Goal: Task Accomplishment & Management: Manage account settings

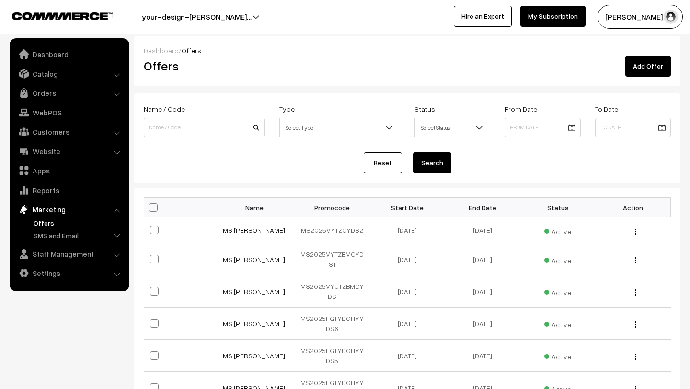
click at [69, 89] on link "Orders" at bounding box center [69, 92] width 114 height 17
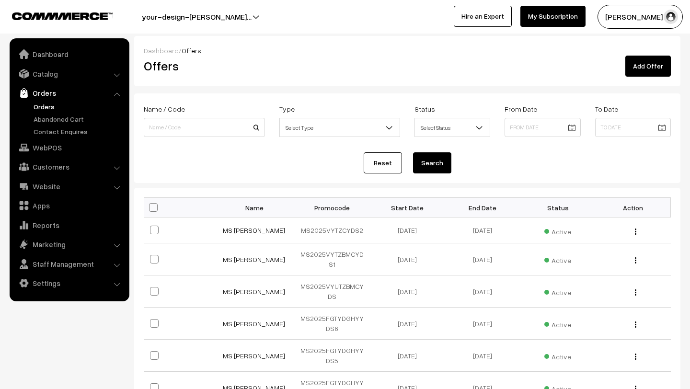
click at [67, 104] on link "Orders" at bounding box center [78, 107] width 95 height 10
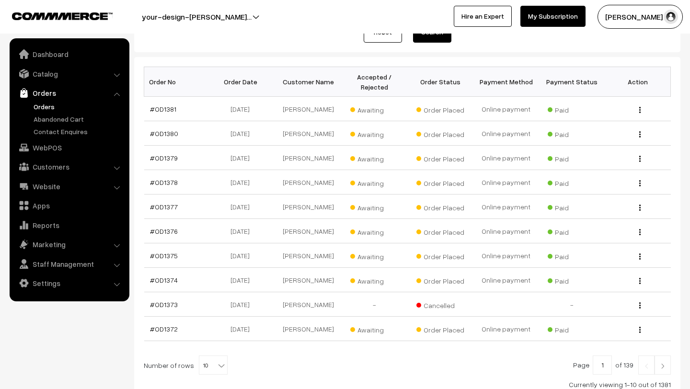
scroll to position [136, 0]
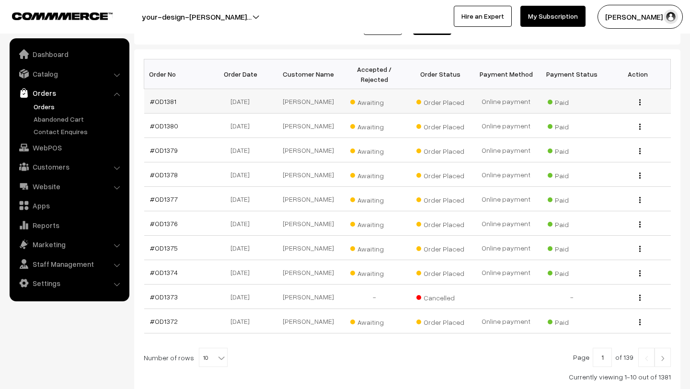
click at [355, 101] on span "Awaiting" at bounding box center [374, 101] width 48 height 12
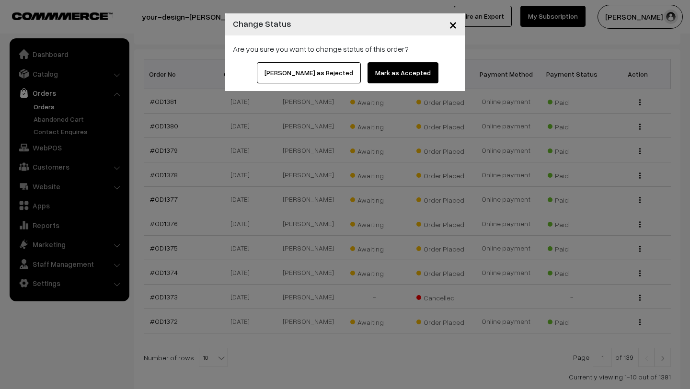
click at [376, 77] on button "Mark as Accepted" at bounding box center [402, 72] width 71 height 21
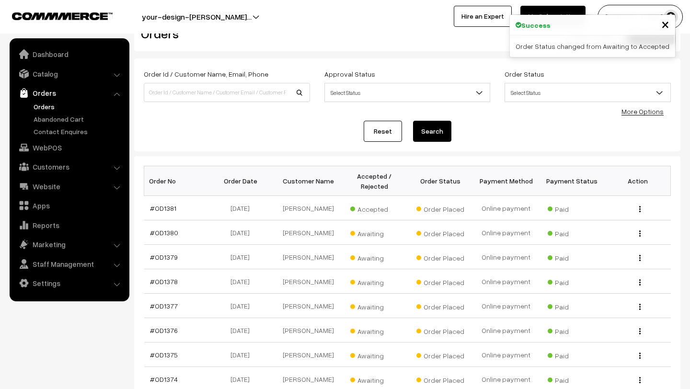
scroll to position [86, 0]
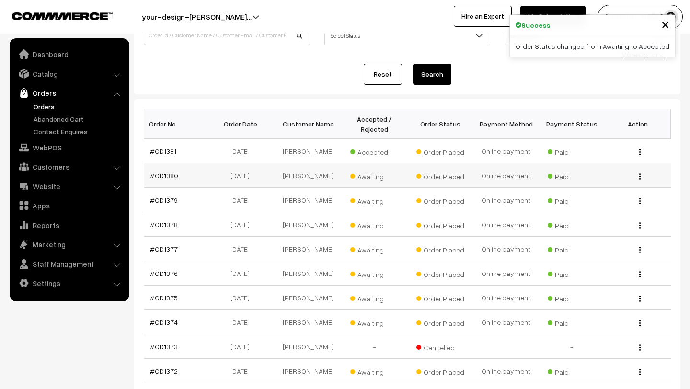
click at [370, 179] on span "Awaiting" at bounding box center [374, 175] width 48 height 12
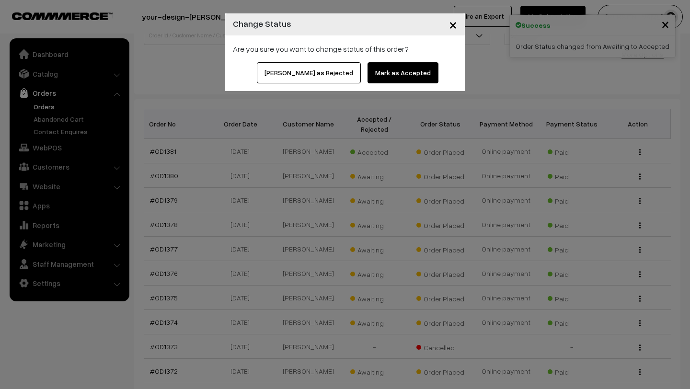
click at [390, 77] on button "Mark as Accepted" at bounding box center [402, 72] width 71 height 21
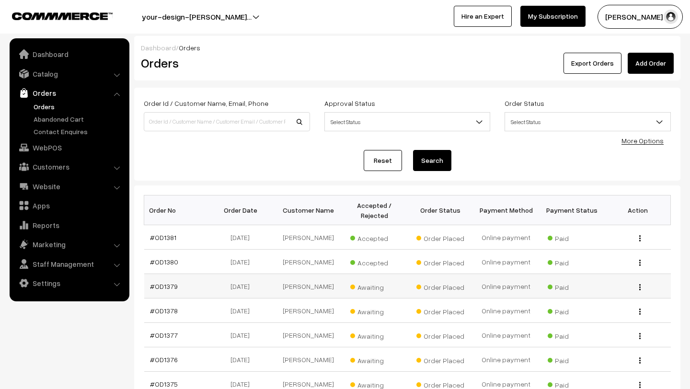
click at [373, 288] on span "Awaiting" at bounding box center [374, 286] width 48 height 12
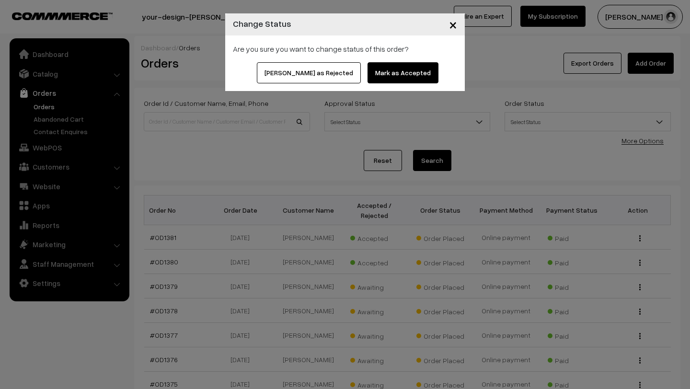
click at [374, 83] on button "Mark as Accepted" at bounding box center [402, 72] width 71 height 21
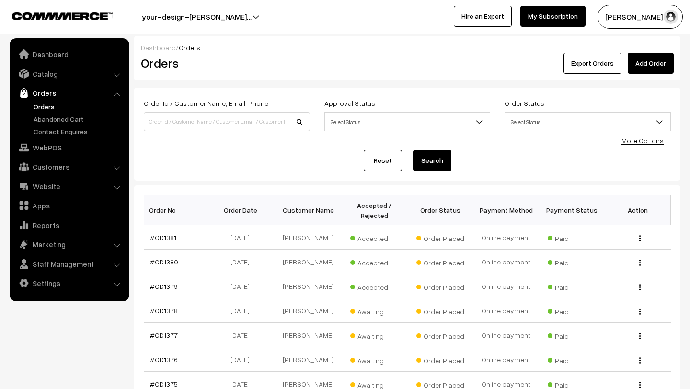
scroll to position [165, 0]
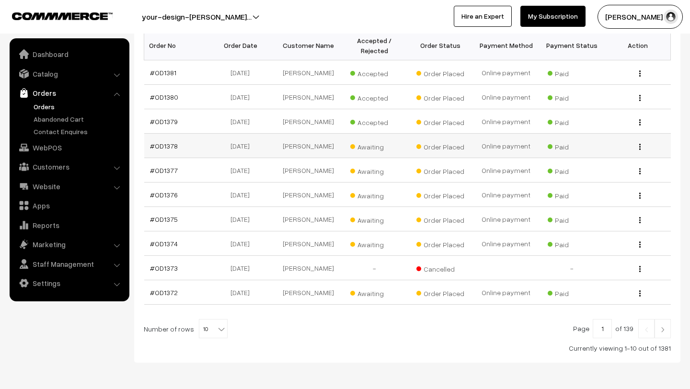
click at [375, 146] on span "Awaiting" at bounding box center [374, 145] width 48 height 12
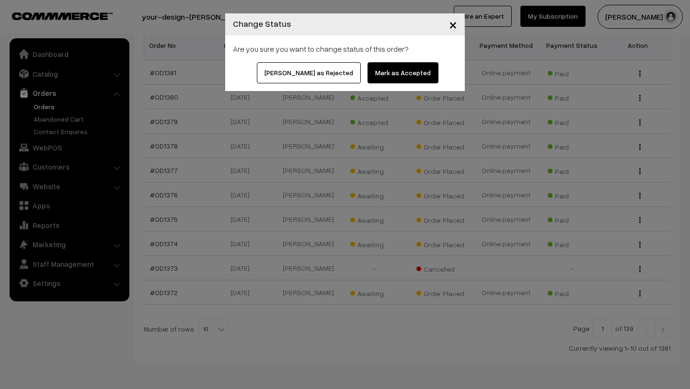
click at [384, 69] on button "Mark as Accepted" at bounding box center [402, 72] width 71 height 21
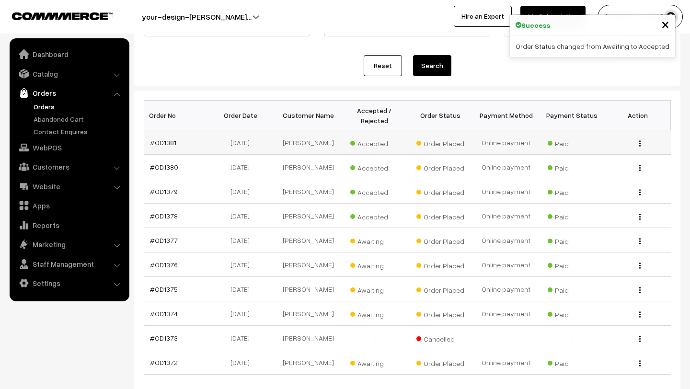
scroll to position [148, 0]
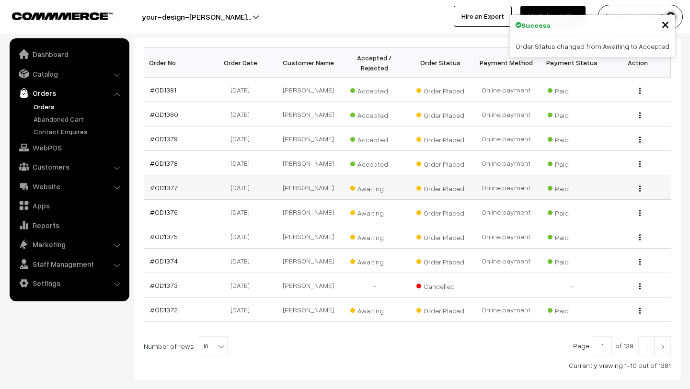
click at [368, 188] on span "Awaiting" at bounding box center [374, 187] width 48 height 12
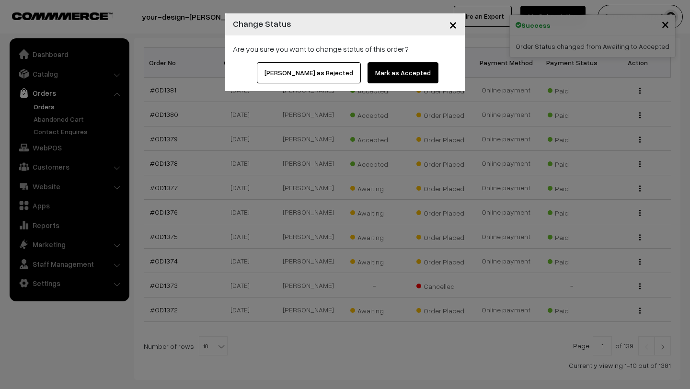
click at [383, 78] on button "Mark as Accepted" at bounding box center [402, 72] width 71 height 21
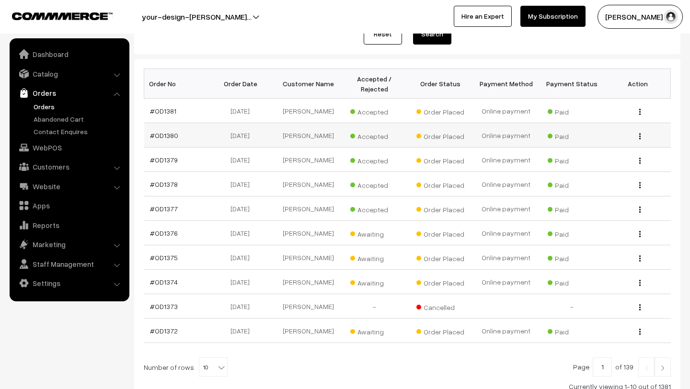
scroll to position [165, 0]
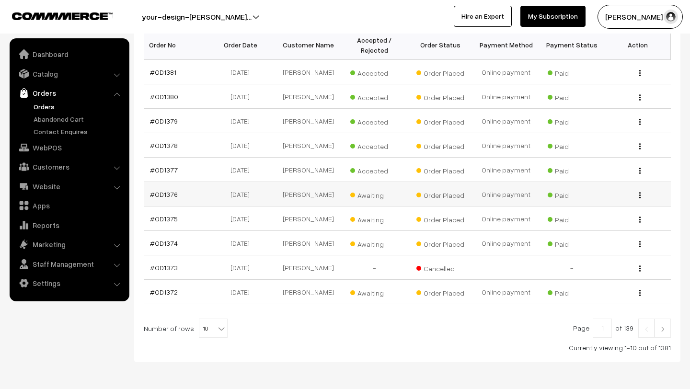
click at [373, 195] on span "Awaiting" at bounding box center [374, 194] width 48 height 12
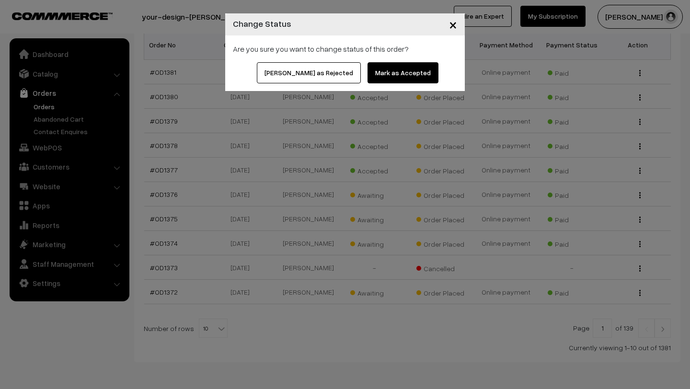
click at [371, 71] on button "Mark as Accepted" at bounding box center [402, 72] width 71 height 21
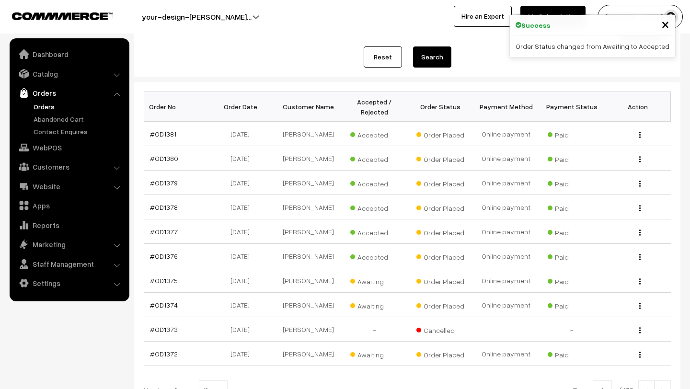
scroll to position [160, 0]
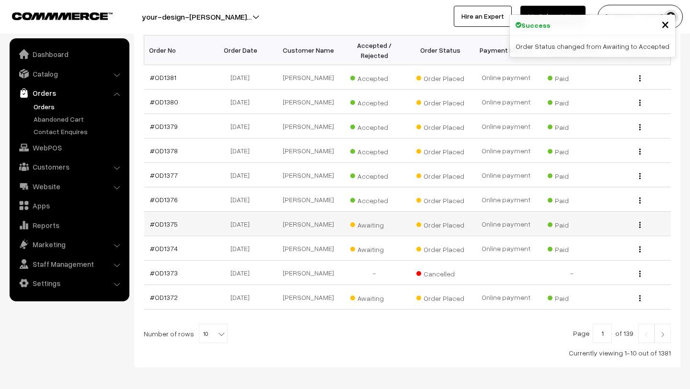
click at [374, 227] on span "Awaiting" at bounding box center [374, 224] width 48 height 12
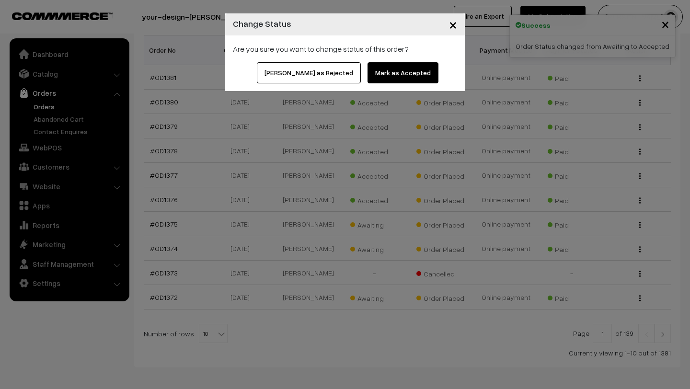
click at [381, 84] on div "Mark as Rejected Mark as Accepted" at bounding box center [345, 76] width 240 height 29
click at [382, 76] on button "Mark as Accepted" at bounding box center [402, 72] width 71 height 21
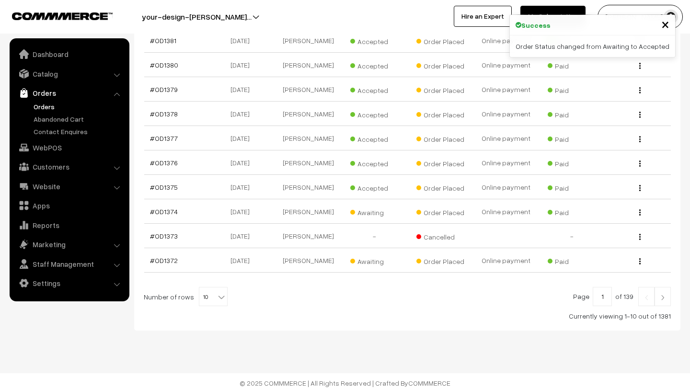
scroll to position [201, 0]
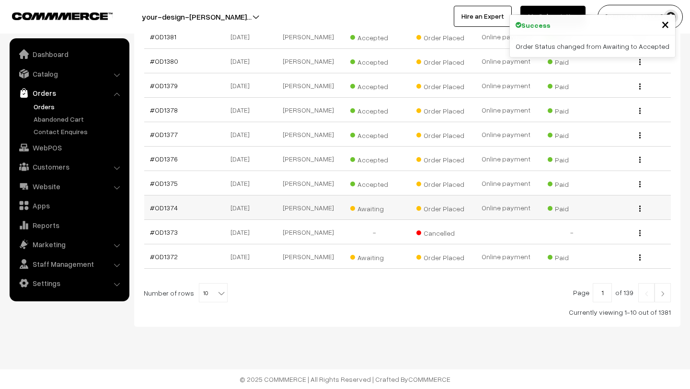
click at [365, 209] on span "Awaiting" at bounding box center [374, 207] width 48 height 12
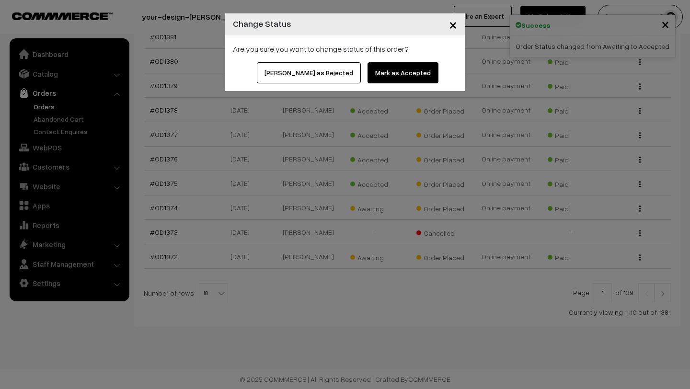
click at [378, 79] on button "Mark as Accepted" at bounding box center [402, 72] width 71 height 21
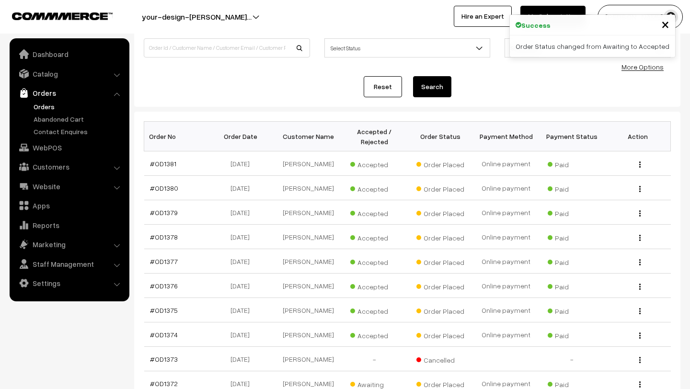
scroll to position [201, 0]
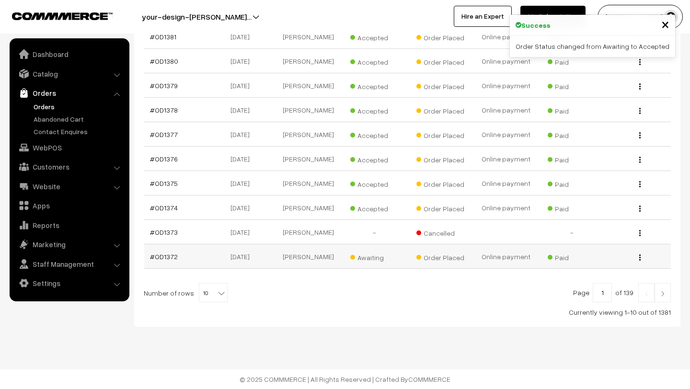
click at [366, 256] on span "Awaiting" at bounding box center [374, 256] width 48 height 12
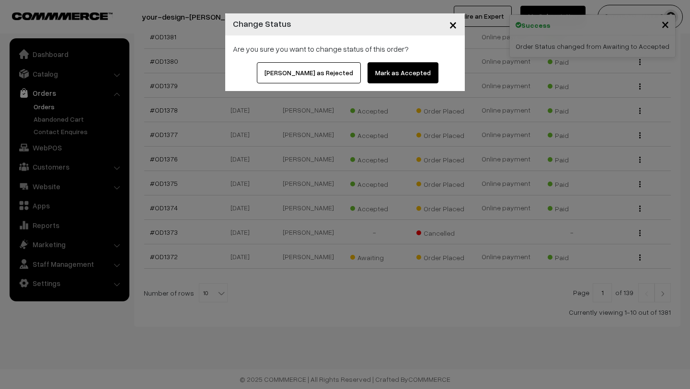
click at [376, 79] on button "Mark as Accepted" at bounding box center [402, 72] width 71 height 21
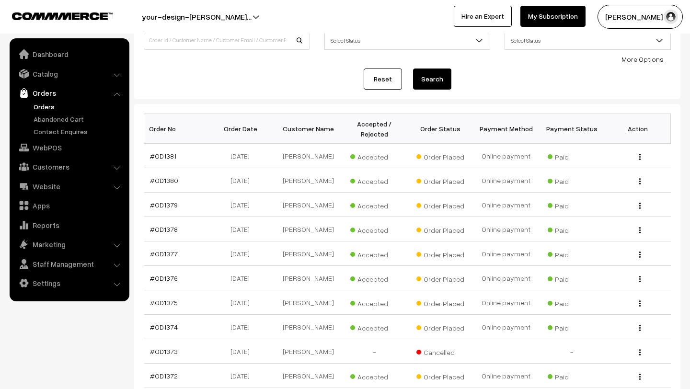
scroll to position [201, 0]
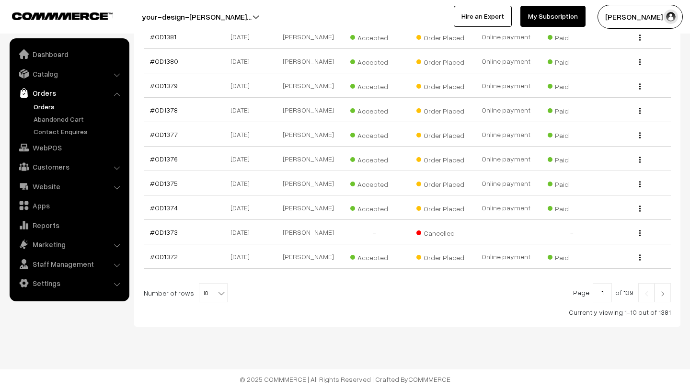
click at [660, 292] on img at bounding box center [662, 294] width 9 height 6
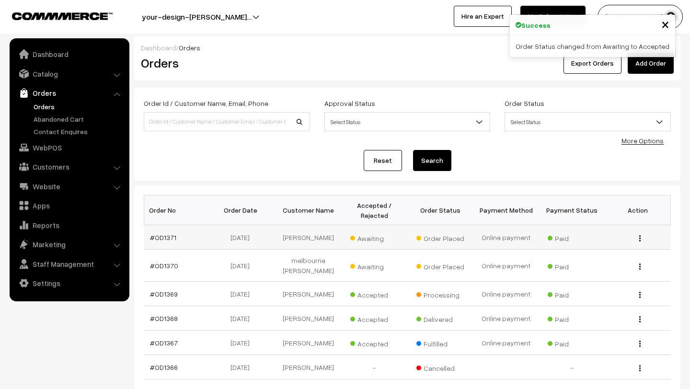
click at [370, 239] on span "Awaiting" at bounding box center [374, 237] width 48 height 12
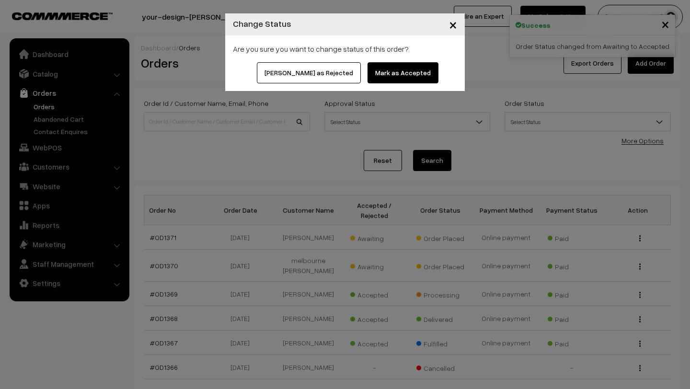
click at [397, 83] on button "Mark as Accepted" at bounding box center [402, 72] width 71 height 21
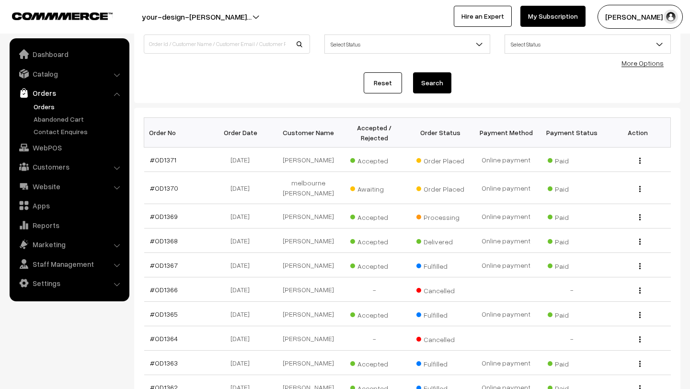
scroll to position [112, 0]
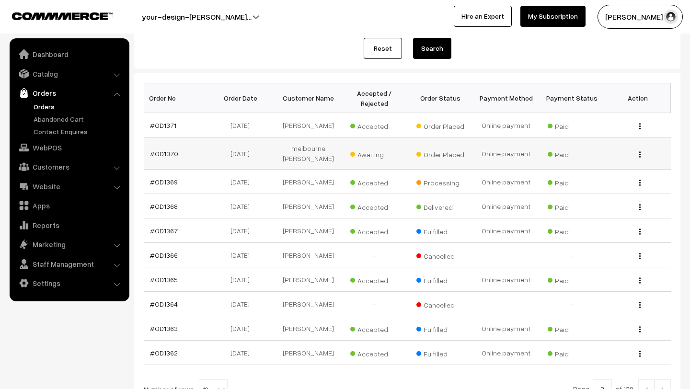
click at [372, 147] on span "Awaiting" at bounding box center [374, 153] width 48 height 12
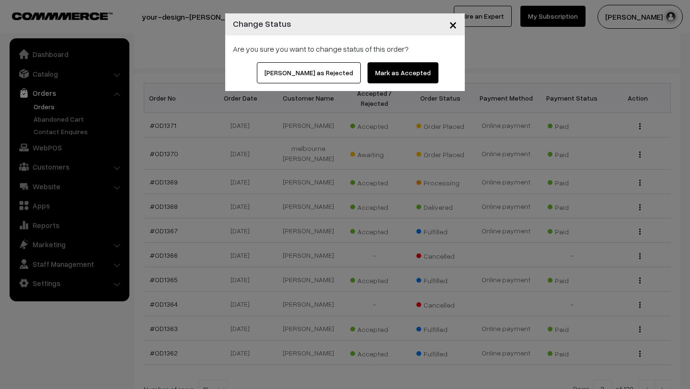
click at [401, 72] on button "Mark as Accepted" at bounding box center [402, 72] width 71 height 21
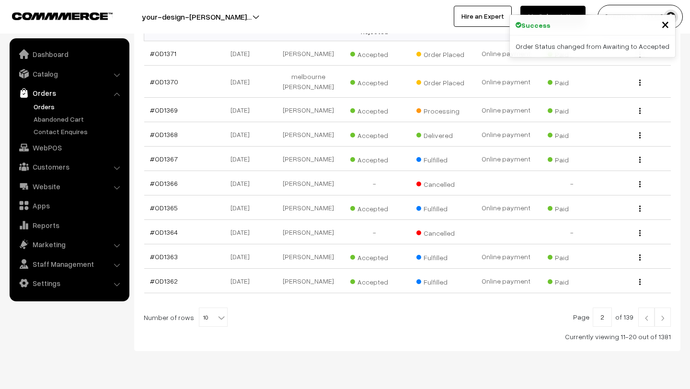
scroll to position [174, 0]
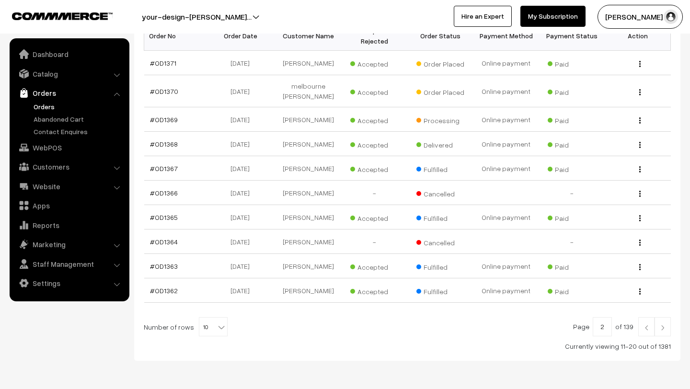
click at [640, 328] on link at bounding box center [646, 326] width 16 height 19
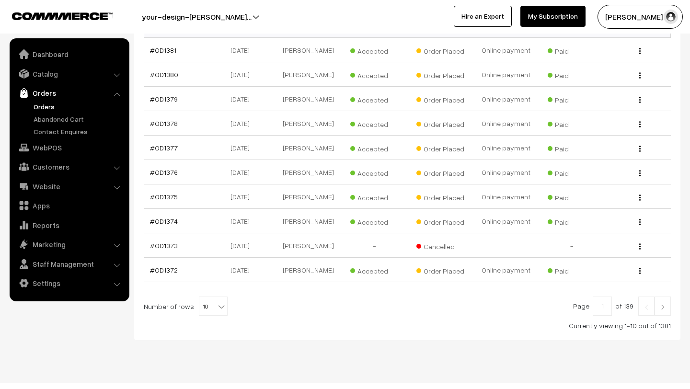
scroll to position [201, 0]
